Goal: Task Accomplishment & Management: Manage account settings

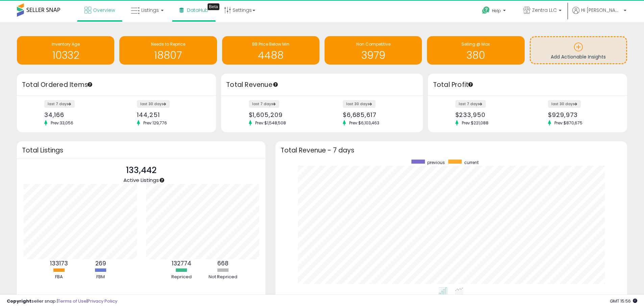
scroll to position [337885, 337675]
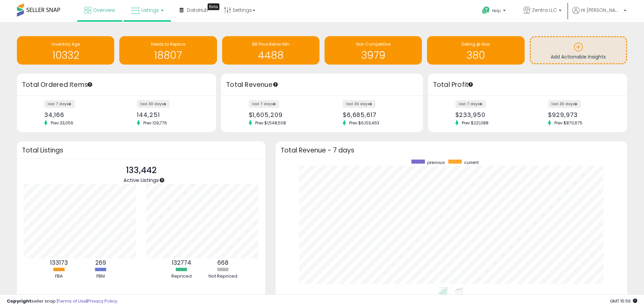
click at [138, 9] on icon at bounding box center [135, 10] width 9 height 9
click at [144, 34] on icon at bounding box center [152, 33] width 29 height 9
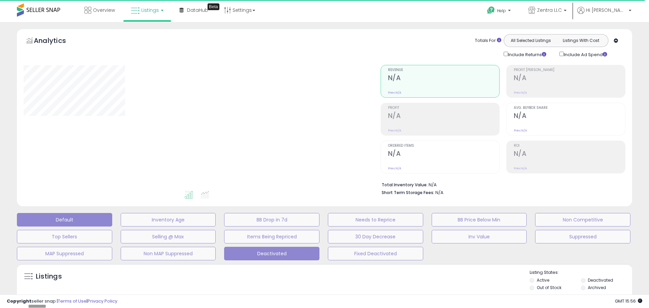
type input "**********"
select select "**"
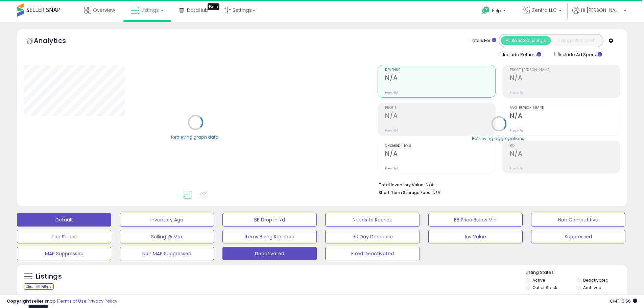
click at [264, 253] on button "Deactivated" at bounding box center [269, 254] width 94 height 14
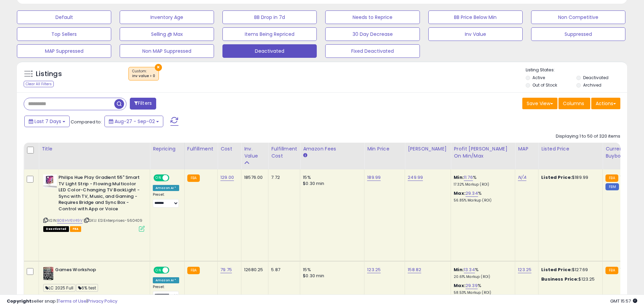
scroll to position [203, 0]
drag, startPoint x: 67, startPoint y: 219, endPoint x: 221, endPoint y: 211, distance: 154.0
click at [221, 211] on td "129.00" at bounding box center [230, 215] width 24 height 92
click at [43, 219] on icon at bounding box center [45, 220] width 4 height 4
click at [45, 219] on icon at bounding box center [45, 220] width 4 height 4
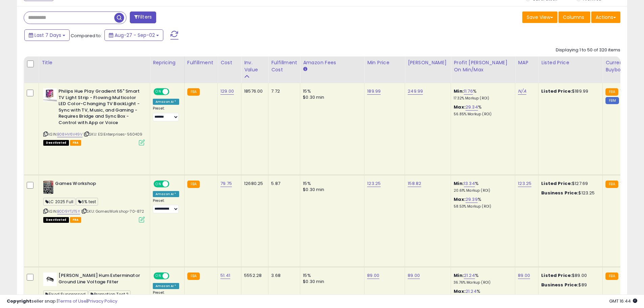
scroll to position [304, 0]
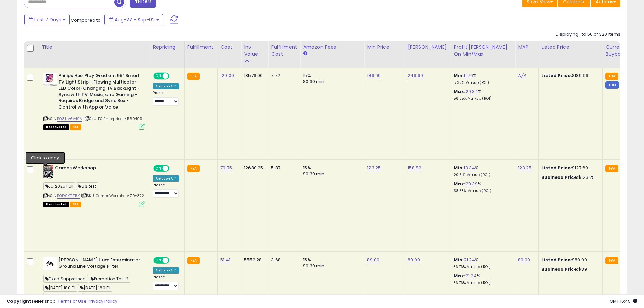
click at [44, 194] on icon at bounding box center [45, 196] width 4 height 4
